Goal: Task Accomplishment & Management: Complete application form

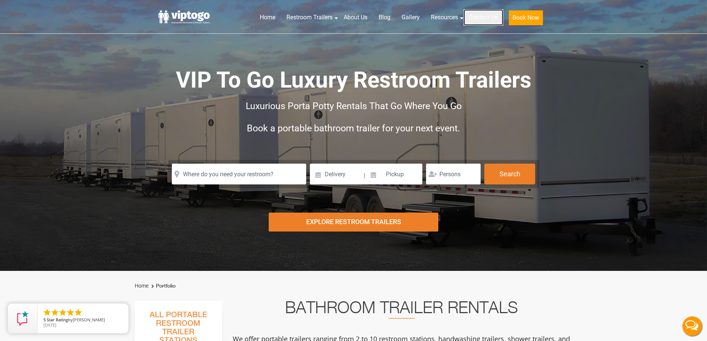
click at [481, 17] on link "Contact Us" at bounding box center [484, 17] width 40 height 16
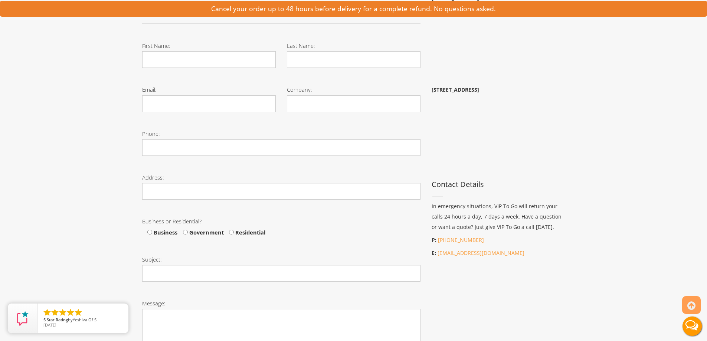
scroll to position [111, 0]
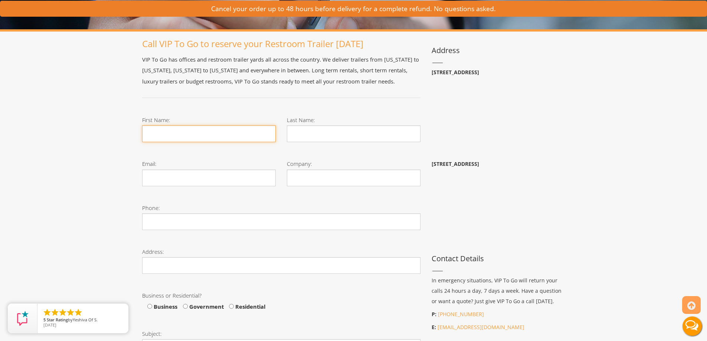
click at [200, 130] on input "First Name:" at bounding box center [209, 133] width 134 height 17
type input "[PERSON_NAME]"
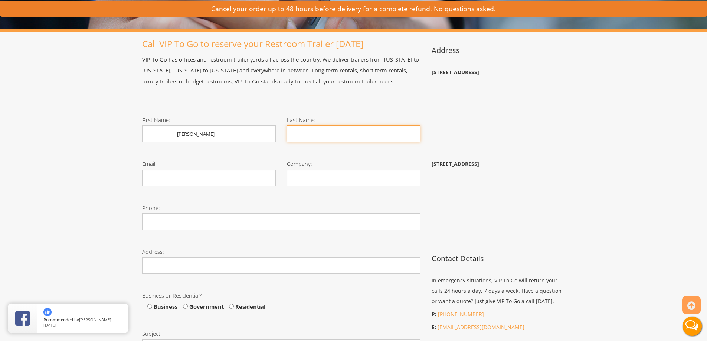
click at [316, 136] on input "Last Name:" at bounding box center [354, 133] width 134 height 17
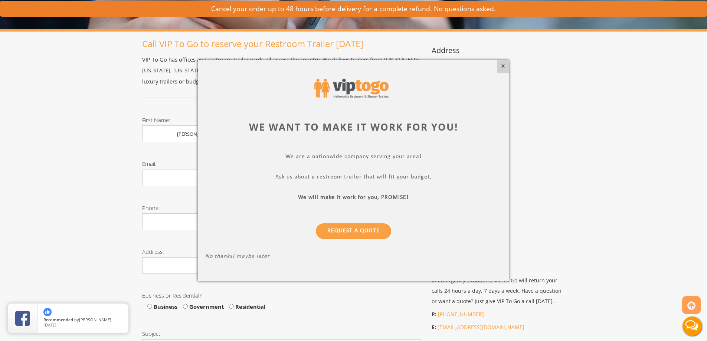
type input "[PERSON_NAME]"
click at [353, 230] on link "Request a Quote" at bounding box center [353, 231] width 75 height 16
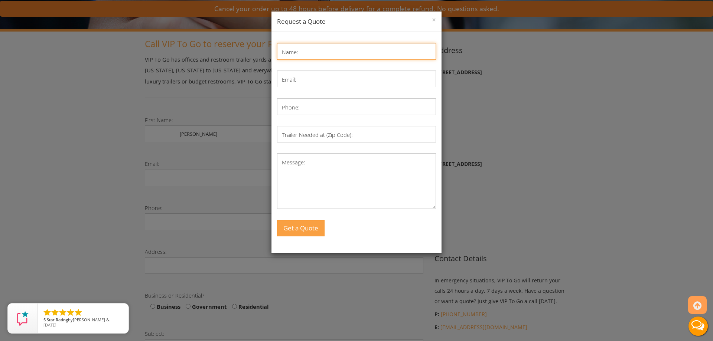
click at [311, 53] on input "Name:" at bounding box center [356, 51] width 159 height 17
type input "[PERSON_NAME]"
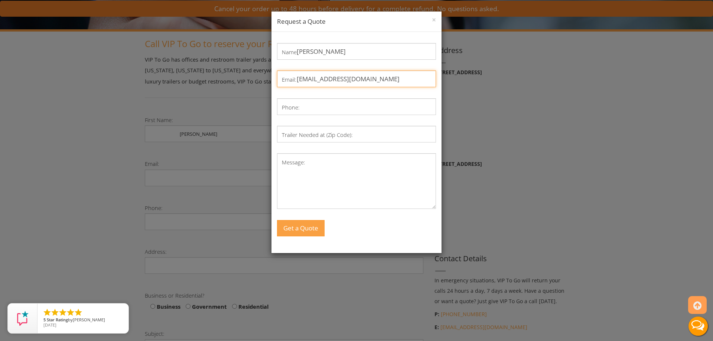
type input "[EMAIL_ADDRESS][DOMAIN_NAME]"
click at [317, 166] on textarea "Message:" at bounding box center [356, 181] width 159 height 56
paste textarea "Good Morning, we have a county park that the restrooms are not in service. I am…"
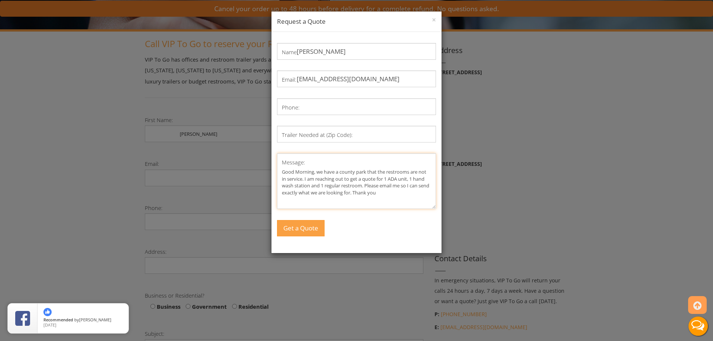
type textarea "Good Morning, we have a county park that the restrooms are not in service. I am…"
click at [330, 136] on div "Name: [PERSON_NAME] Email: [EMAIL_ADDRESS][DOMAIN_NAME] Phone: Trailer Needed a…" at bounding box center [356, 139] width 159 height 193
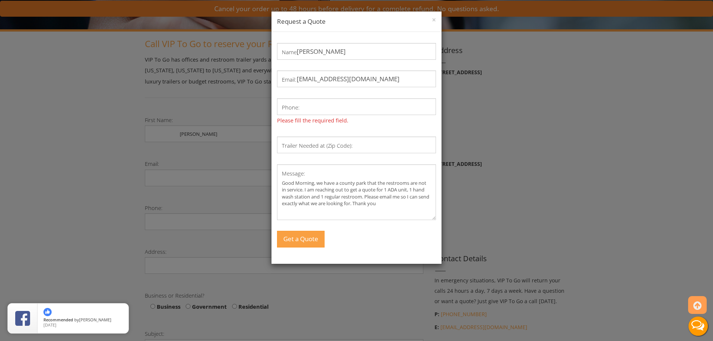
click at [332, 150] on label "Trailer Needed at (Zip Code):" at bounding box center [317, 145] width 71 height 11
click at [332, 150] on input "Trailer Needed at (Zip Code):" at bounding box center [356, 145] width 159 height 17
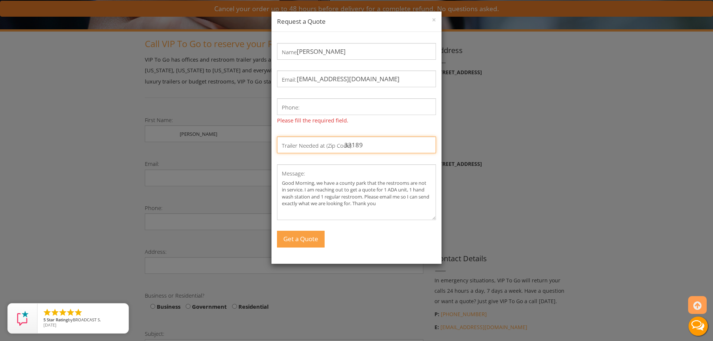
type input "33189"
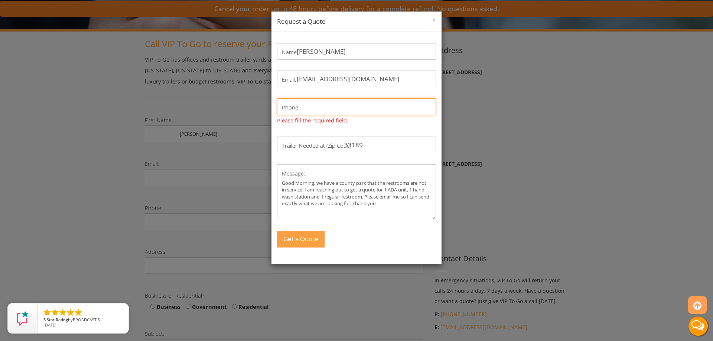
click at [305, 110] on input "Phone:" at bounding box center [356, 106] width 159 height 17
type input "7865725502"
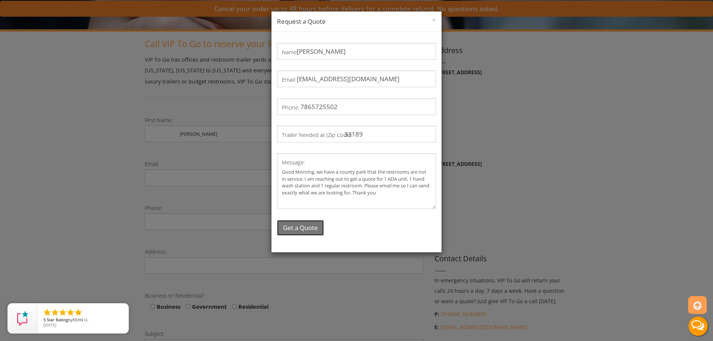
click at [301, 241] on div "Name: [PERSON_NAME] Email: [EMAIL_ADDRESS][DOMAIN_NAME] Phone: [PHONE_NUMBER] T…" at bounding box center [356, 142] width 170 height 220
click at [299, 226] on button "Get a Quote" at bounding box center [300, 228] width 47 height 16
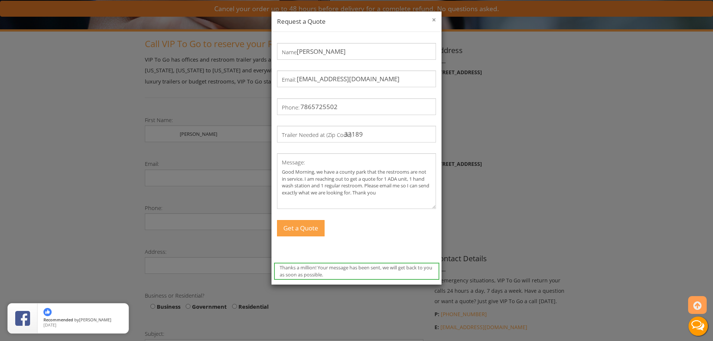
drag, startPoint x: 431, startPoint y: 19, endPoint x: 444, endPoint y: 3, distance: 20.8
click at [432, 18] on button "×" at bounding box center [434, 19] width 4 height 7
